Goal: Information Seeking & Learning: Check status

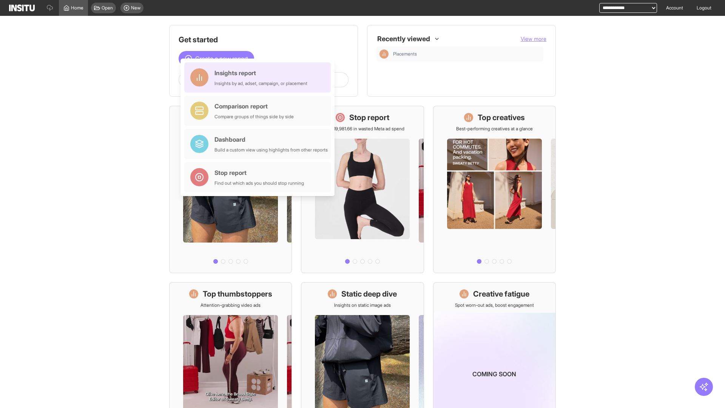
click at [260, 77] on div "Insights report Insights by ad, adset, campaign, or placement" at bounding box center [261, 77] width 93 height 18
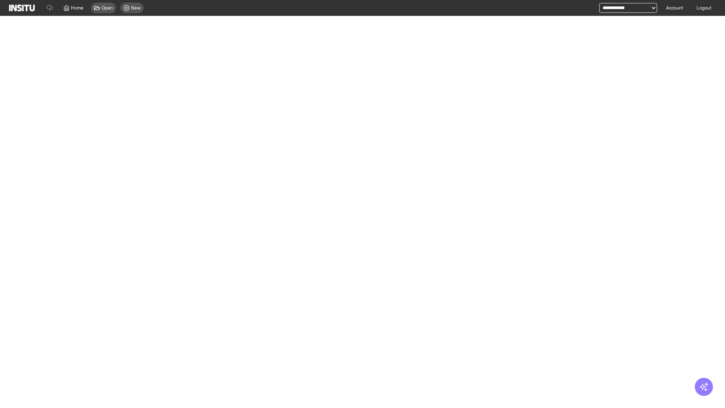
select select "**"
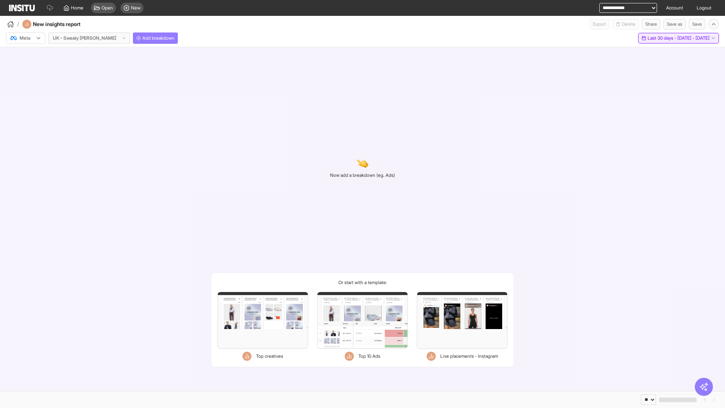
click at [662, 38] on span "Last 30 days - [DATE] - [DATE]" at bounding box center [679, 38] width 62 height 6
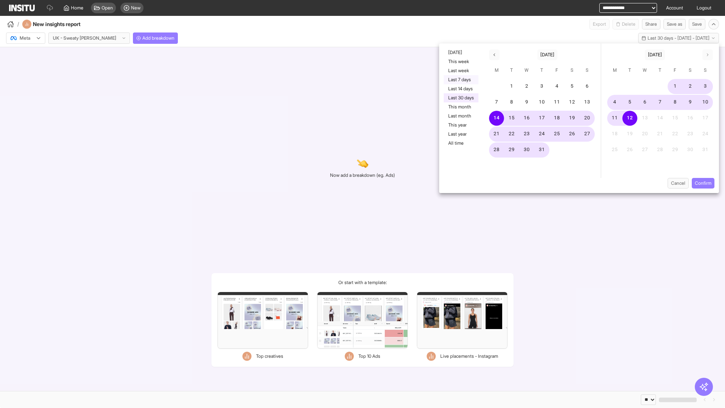
click at [460, 80] on button "Last 7 days" at bounding box center [461, 79] width 35 height 9
